Goal: Information Seeking & Learning: Learn about a topic

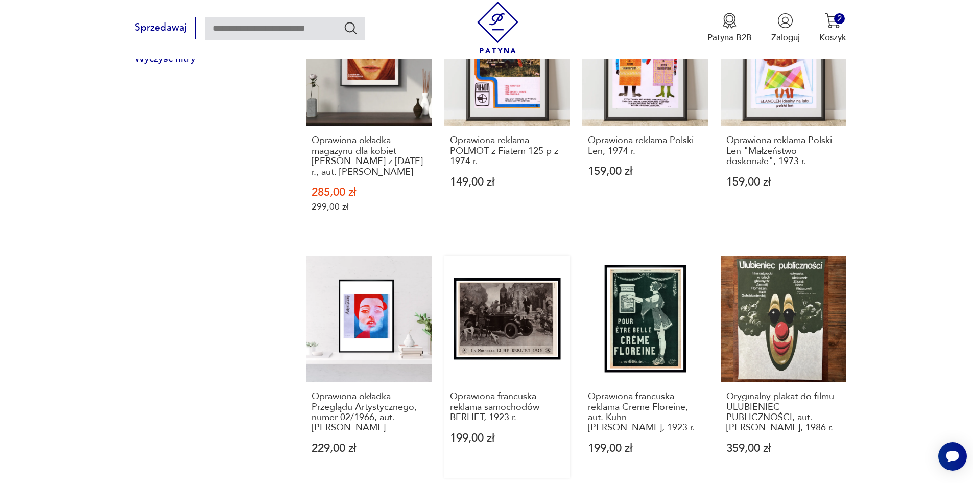
scroll to position [1091, 0]
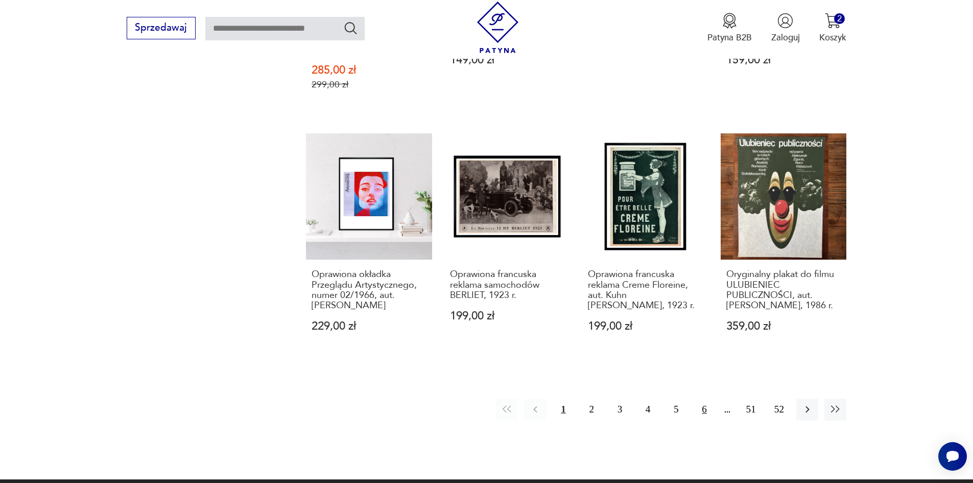
click at [705, 398] on button "6" at bounding box center [704, 409] width 22 height 22
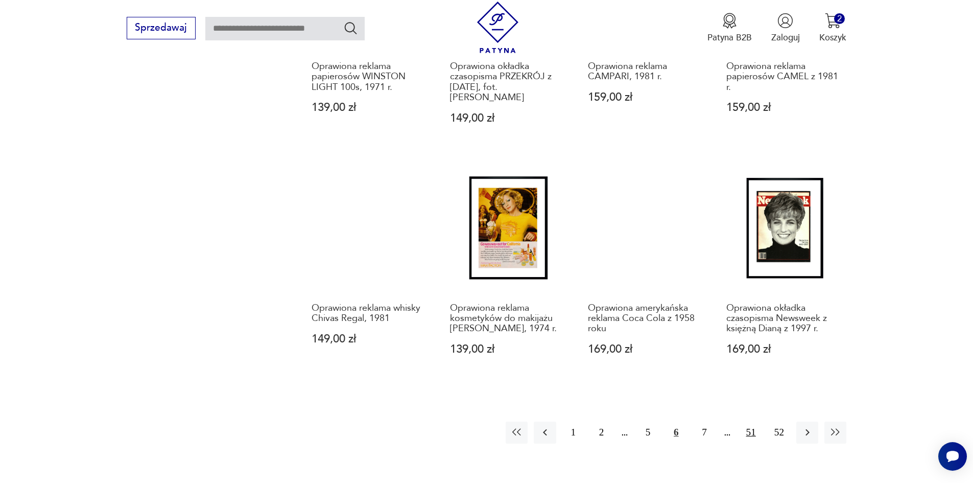
scroll to position [1193, 0]
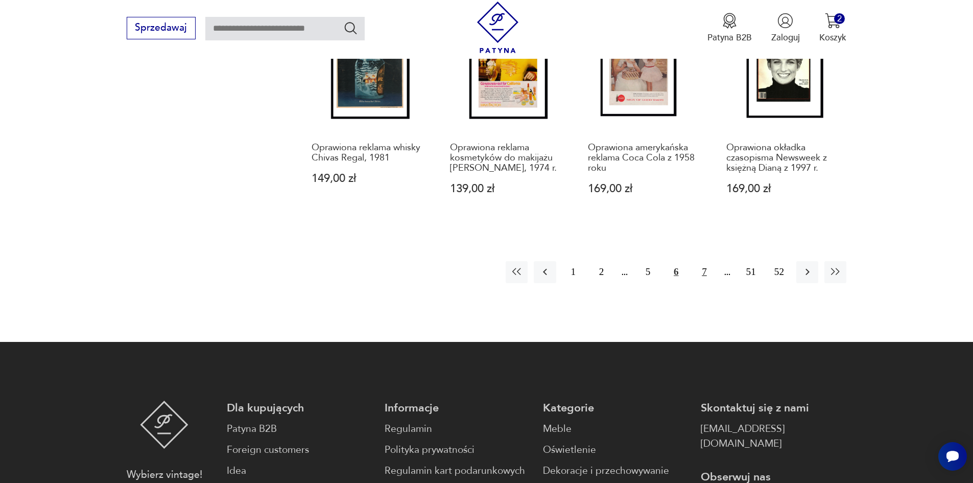
click at [704, 271] on button "7" at bounding box center [704, 272] width 22 height 22
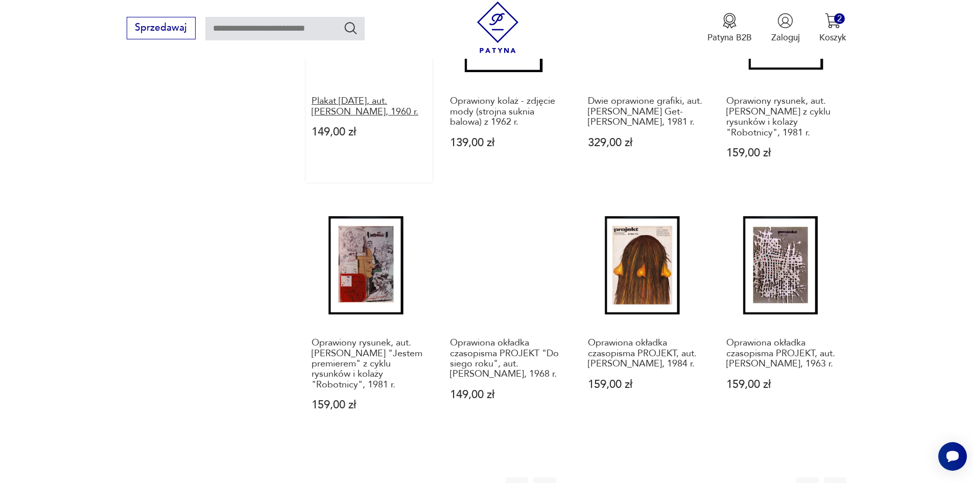
scroll to position [1040, 0]
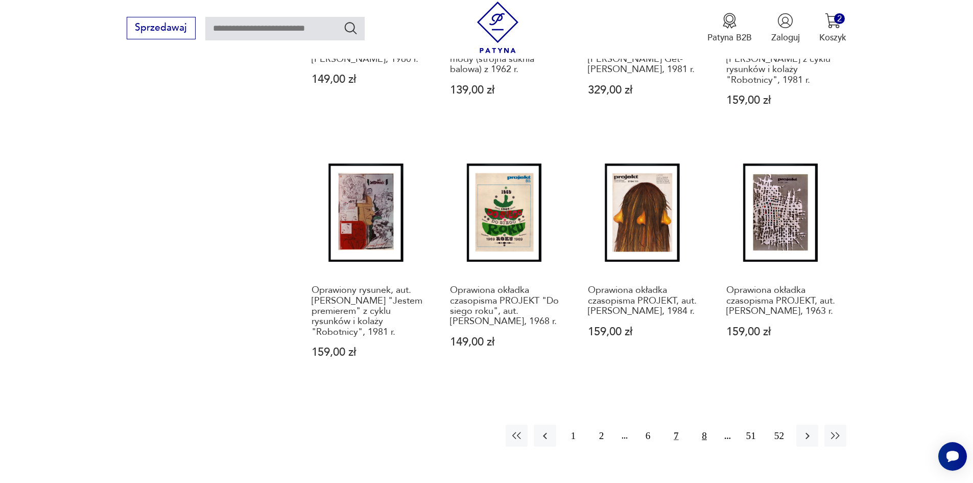
click at [699, 436] on button "8" at bounding box center [704, 435] width 22 height 22
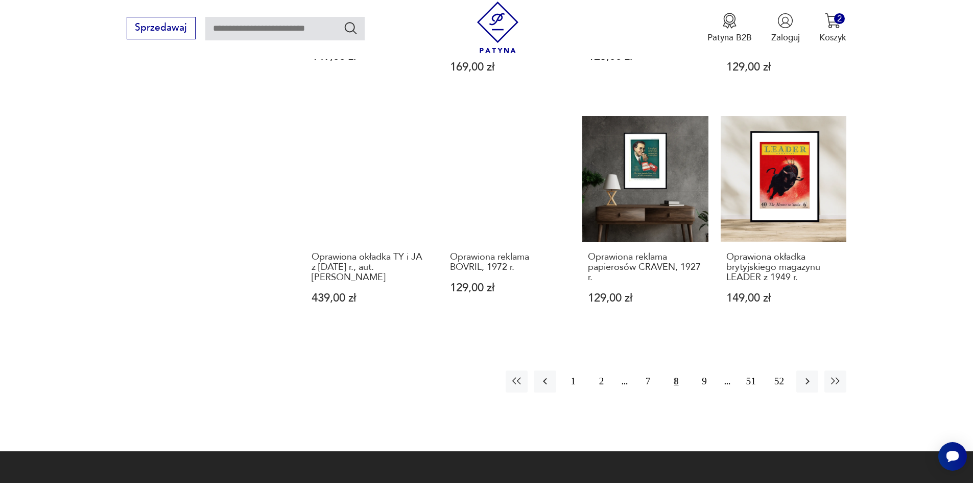
scroll to position [1091, 0]
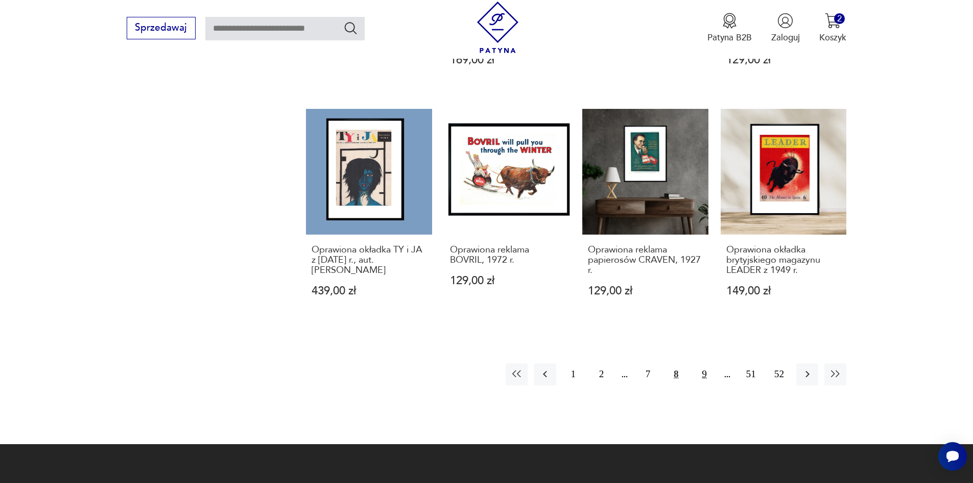
click at [709, 385] on button "9" at bounding box center [704, 374] width 22 height 22
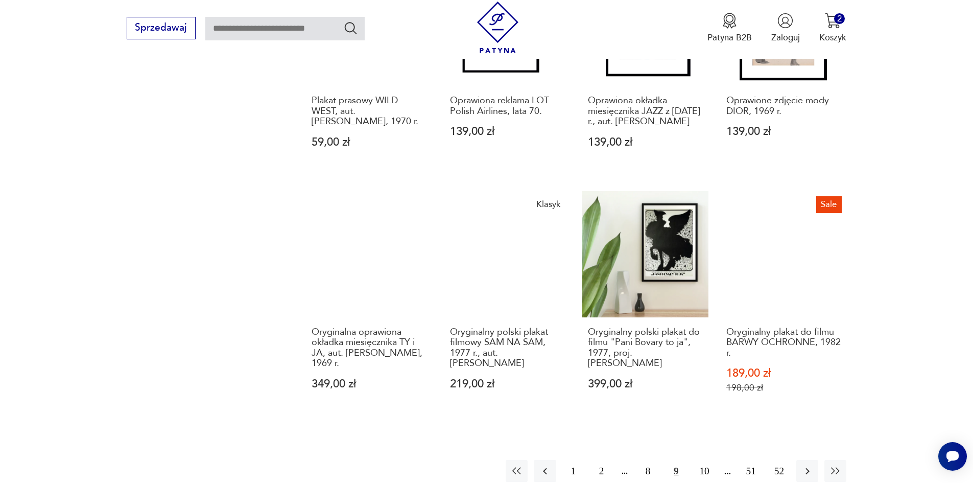
scroll to position [988, 0]
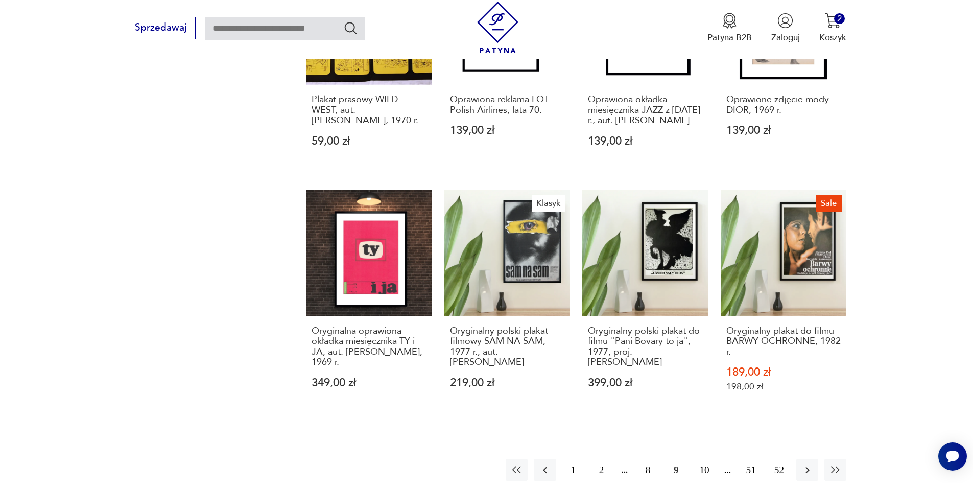
click at [708, 468] on button "10" at bounding box center [704, 470] width 22 height 22
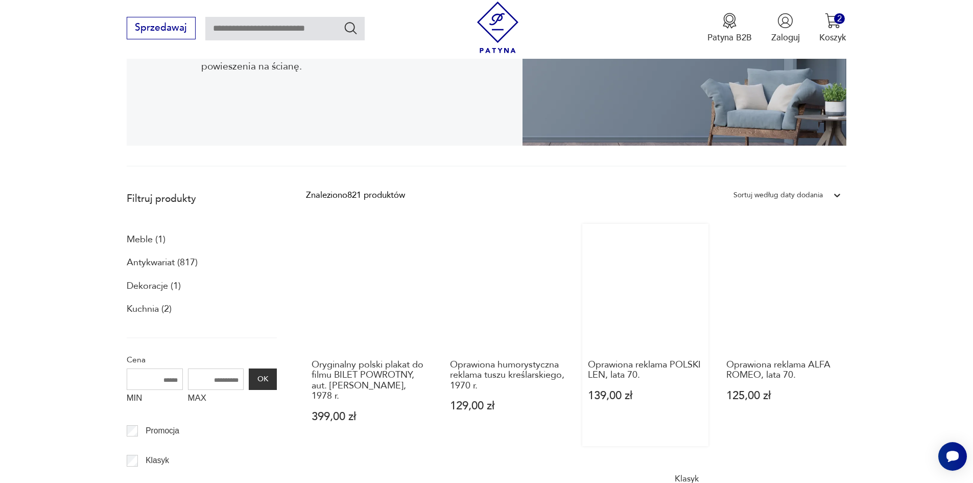
scroll to position [273, 0]
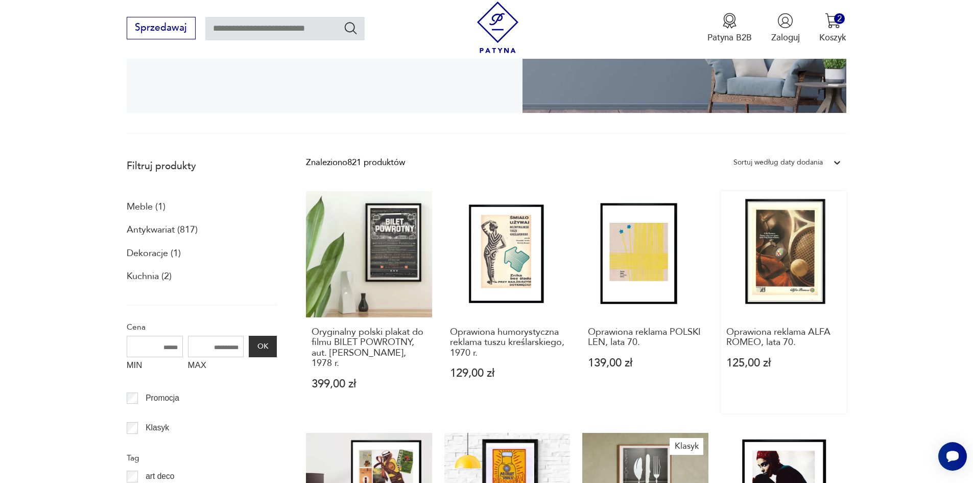
click at [783, 270] on link "Oprawiona reklama ALFA ROMEO, lata 70. 125,00 zł" at bounding box center [784, 302] width 126 height 222
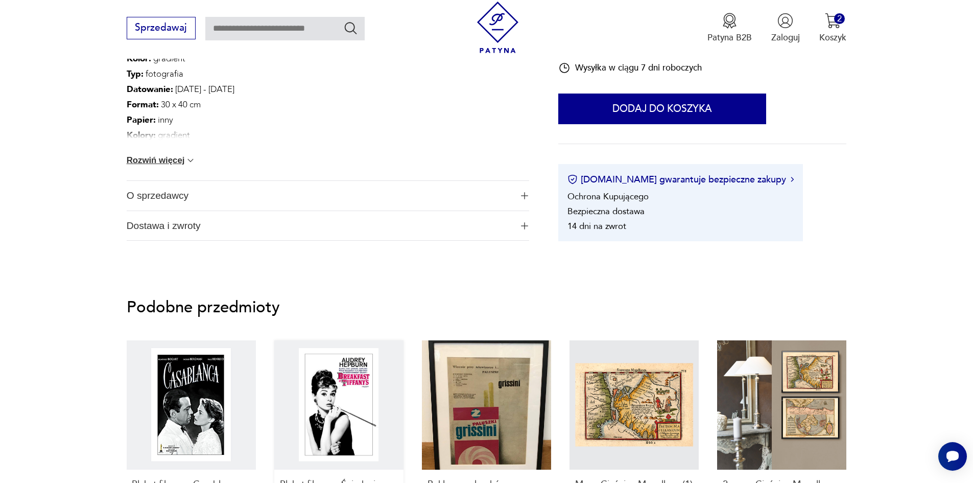
scroll to position [715, 0]
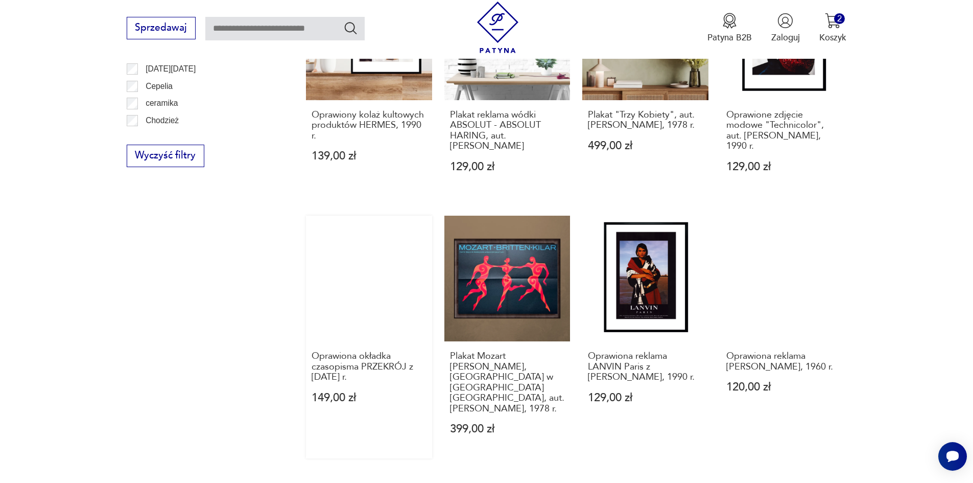
scroll to position [1039, 0]
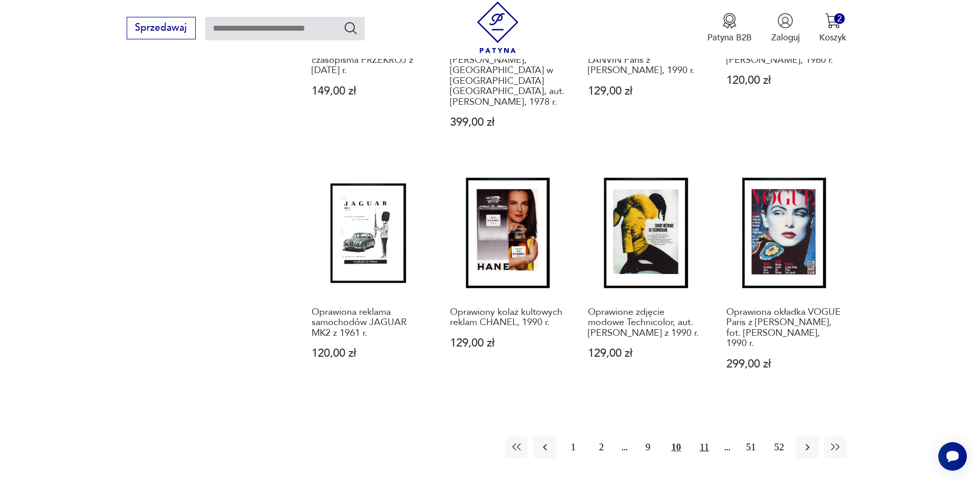
click at [704, 436] on button "11" at bounding box center [704, 447] width 22 height 22
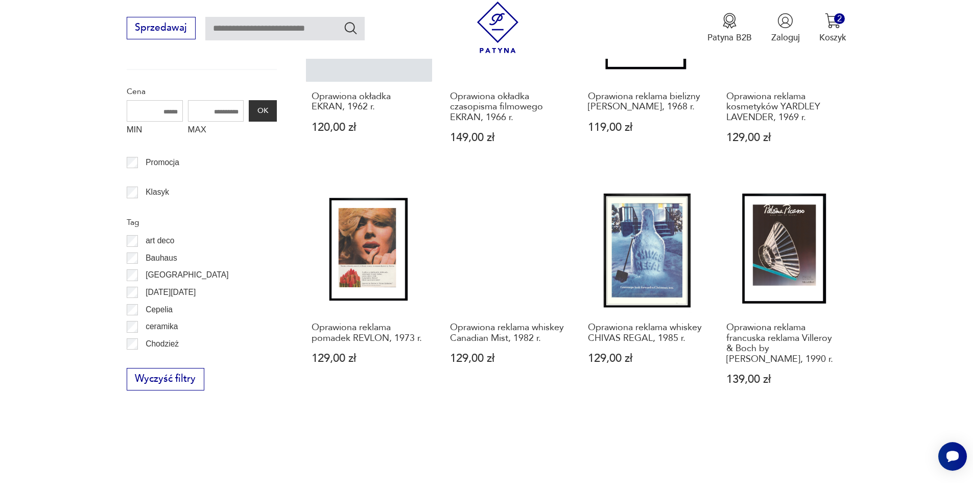
scroll to position [529, 0]
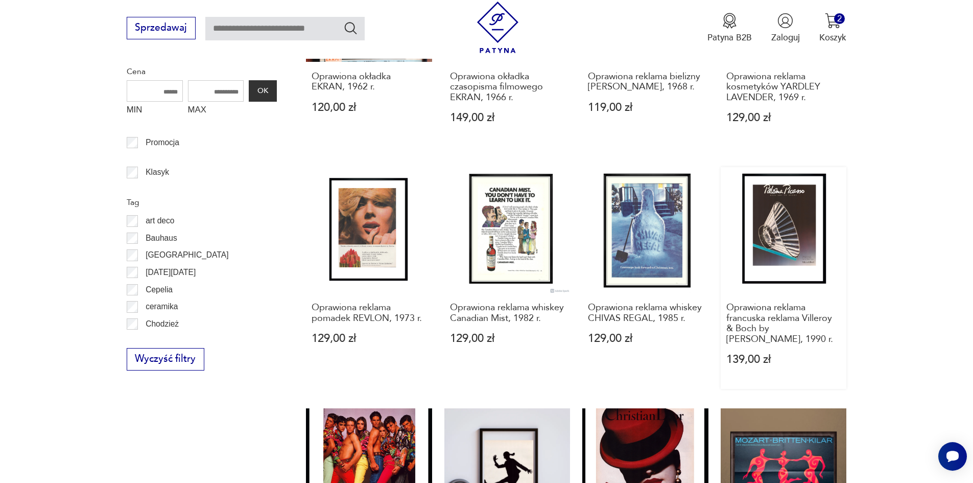
click at [763, 220] on link "Oprawiona reklama francuska reklama Villeroy & Boch by [PERSON_NAME], 1990 r. 1…" at bounding box center [784, 278] width 126 height 222
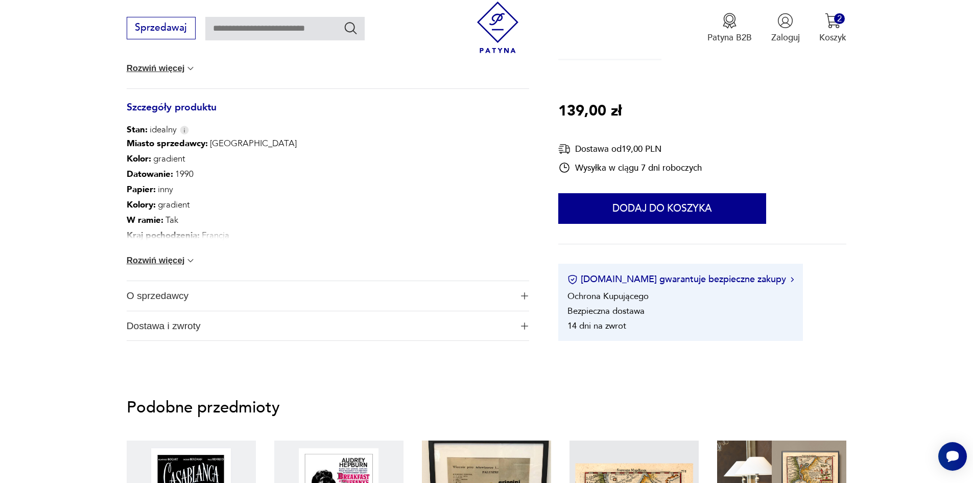
scroll to position [613, 0]
